Goal: Information Seeking & Learning: Learn about a topic

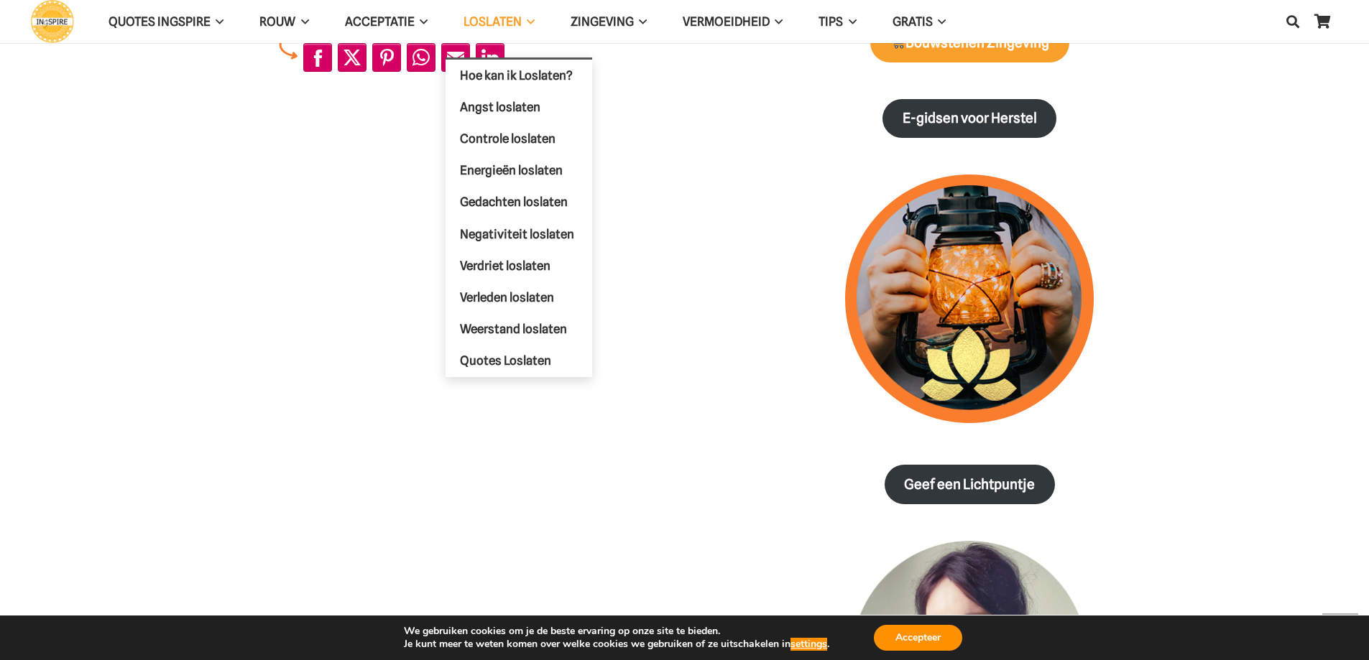
scroll to position [575, 0]
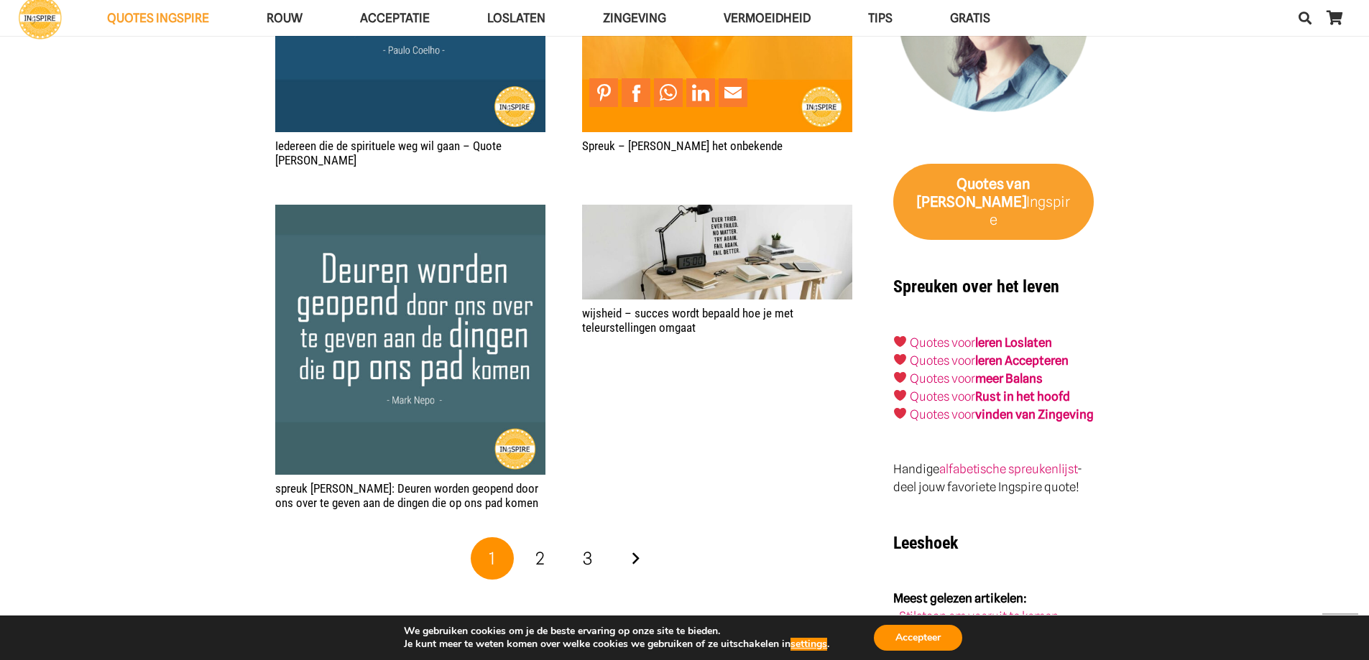
scroll to position [2156, 0]
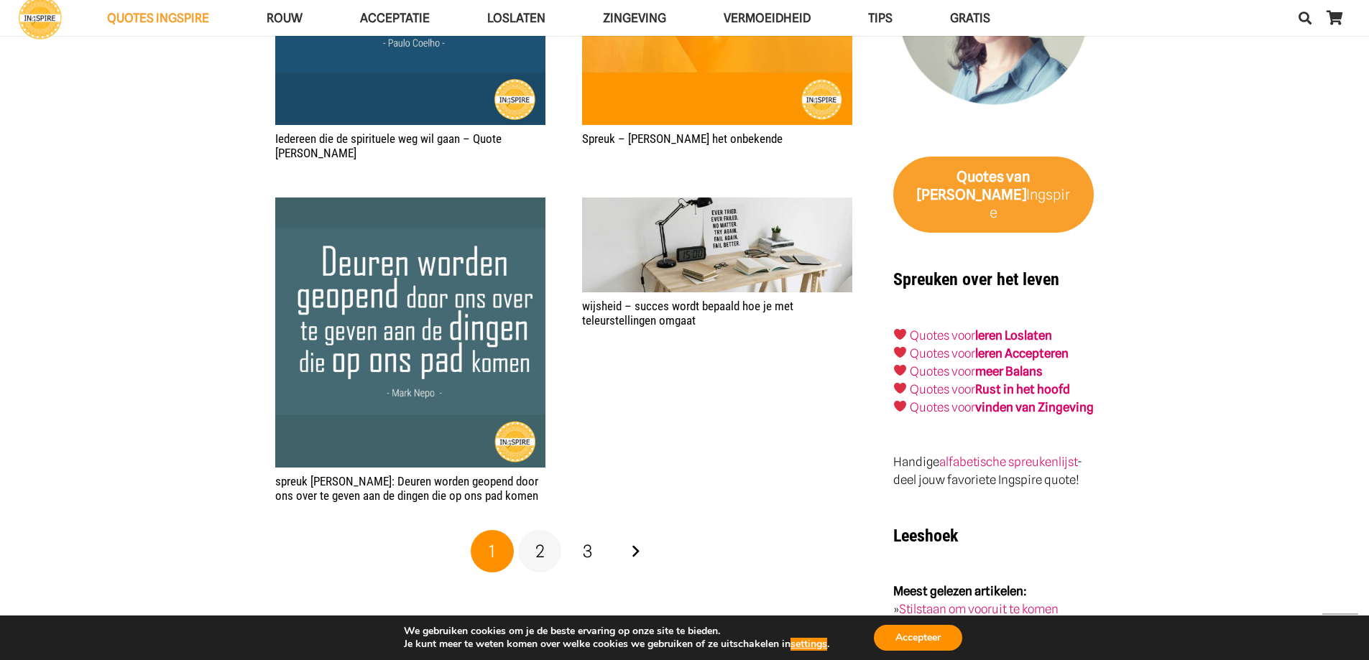
click at [542, 541] on span "2" at bounding box center [539, 551] width 9 height 21
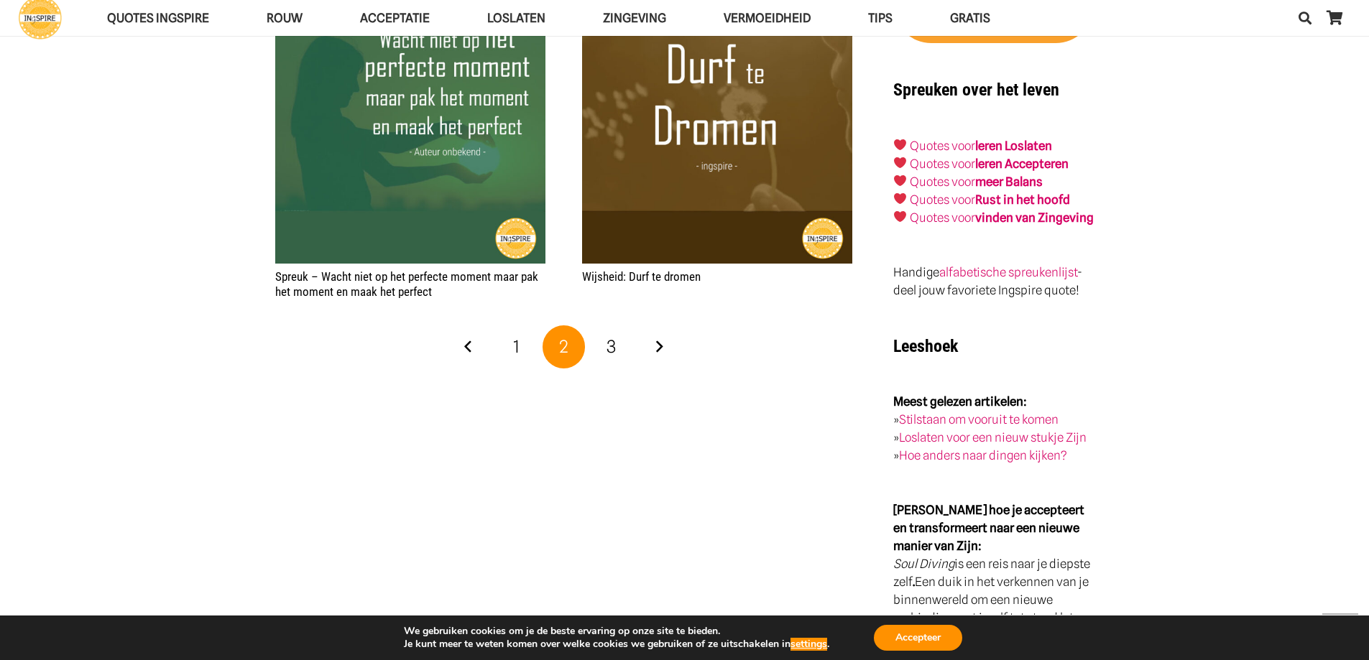
scroll to position [2371, 0]
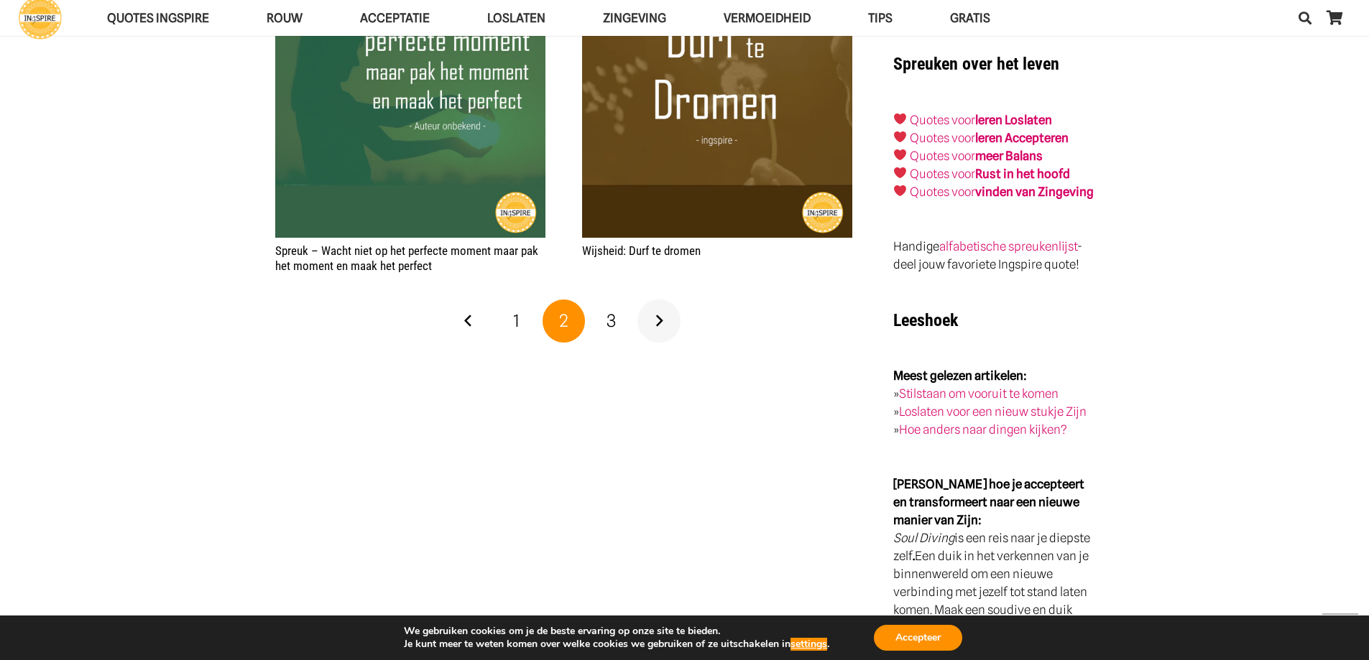
click at [657, 306] on link "Volgende" at bounding box center [658, 321] width 43 height 43
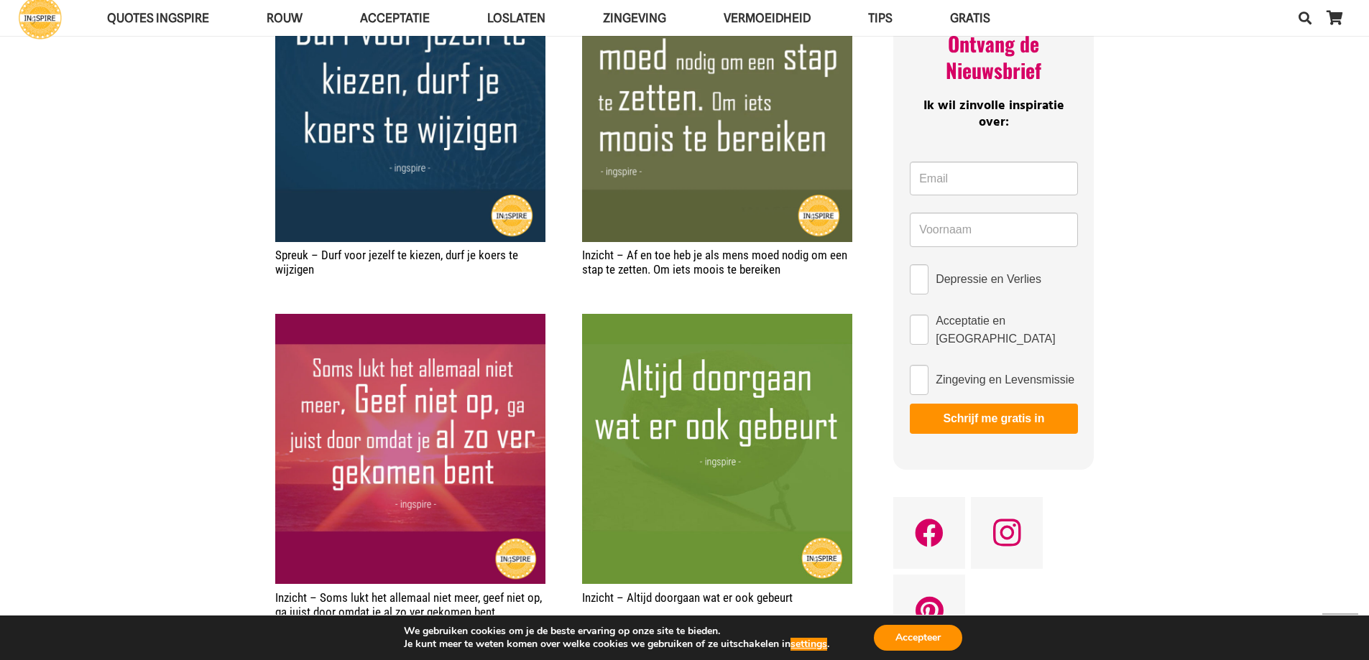
scroll to position [790, 0]
